Goal: Transaction & Acquisition: Obtain resource

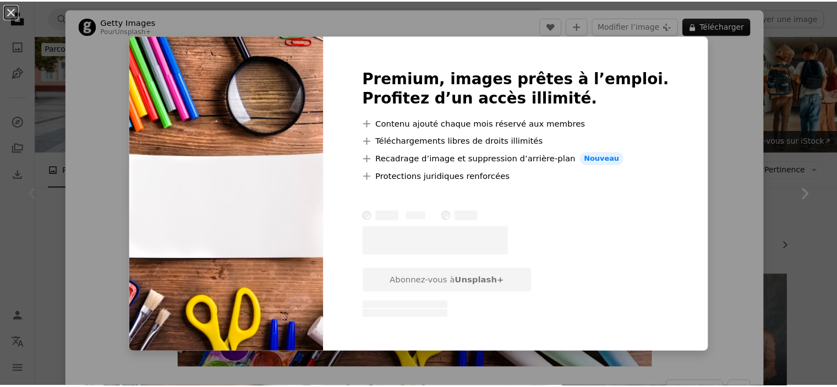
scroll to position [123, 0]
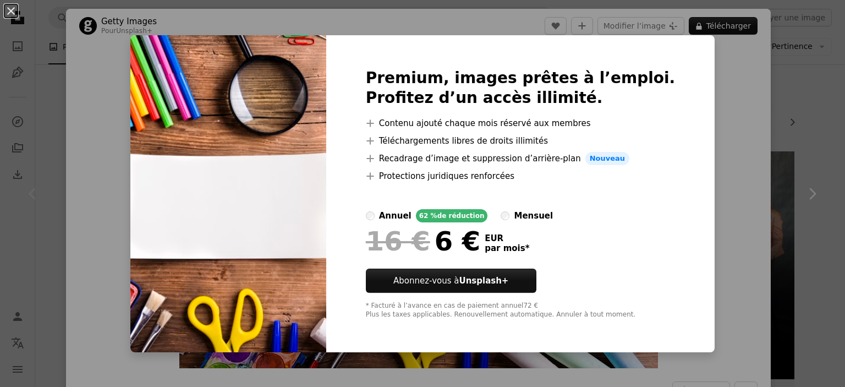
click at [777, 83] on div "An X shape Premium, images prêtes à l’emploi. Profitez d’un accès illimité. A p…" at bounding box center [422, 193] width 845 height 387
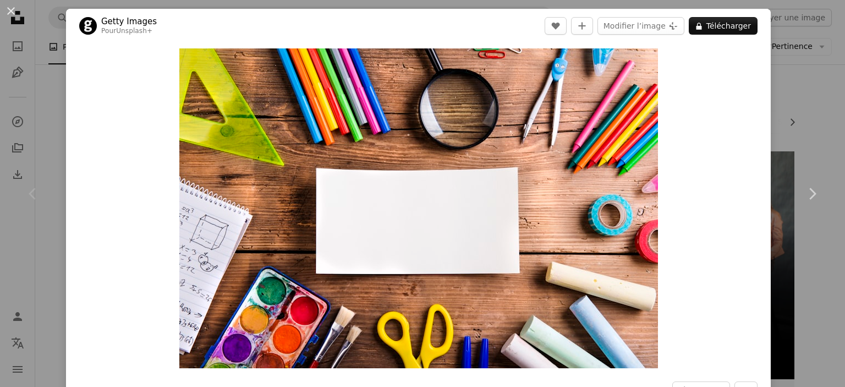
click at [777, 83] on div "An X shape Chevron left Chevron right Getty Images Pour Unsplash+ A heart A plu…" at bounding box center [422, 193] width 845 height 387
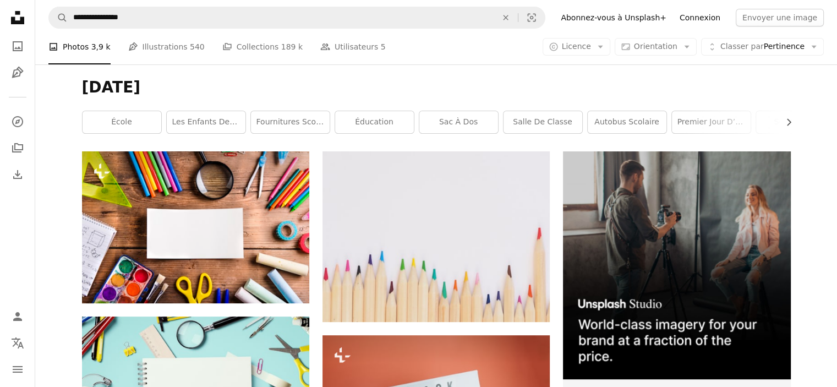
click at [716, 18] on link "Connexion" at bounding box center [700, 18] width 54 height 18
